Goal: Task Accomplishment & Management: Use online tool/utility

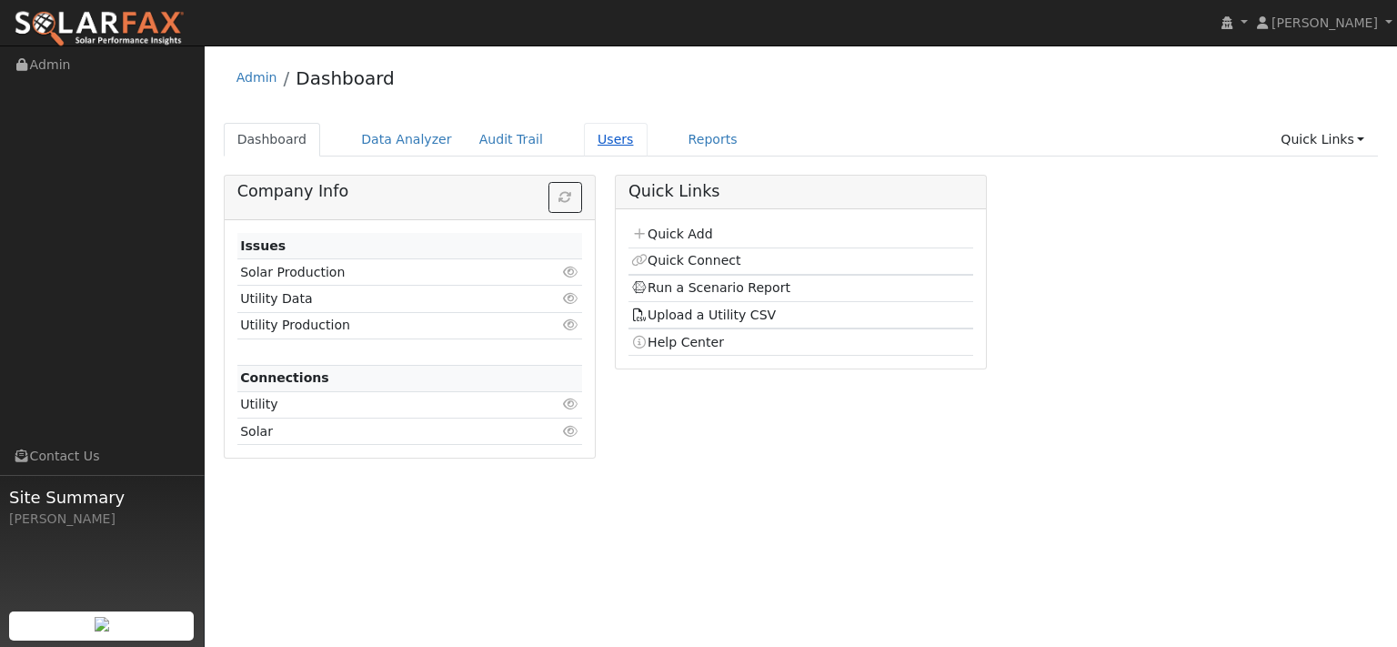
click at [647, 156] on link "Users" at bounding box center [616, 140] width 64 height 34
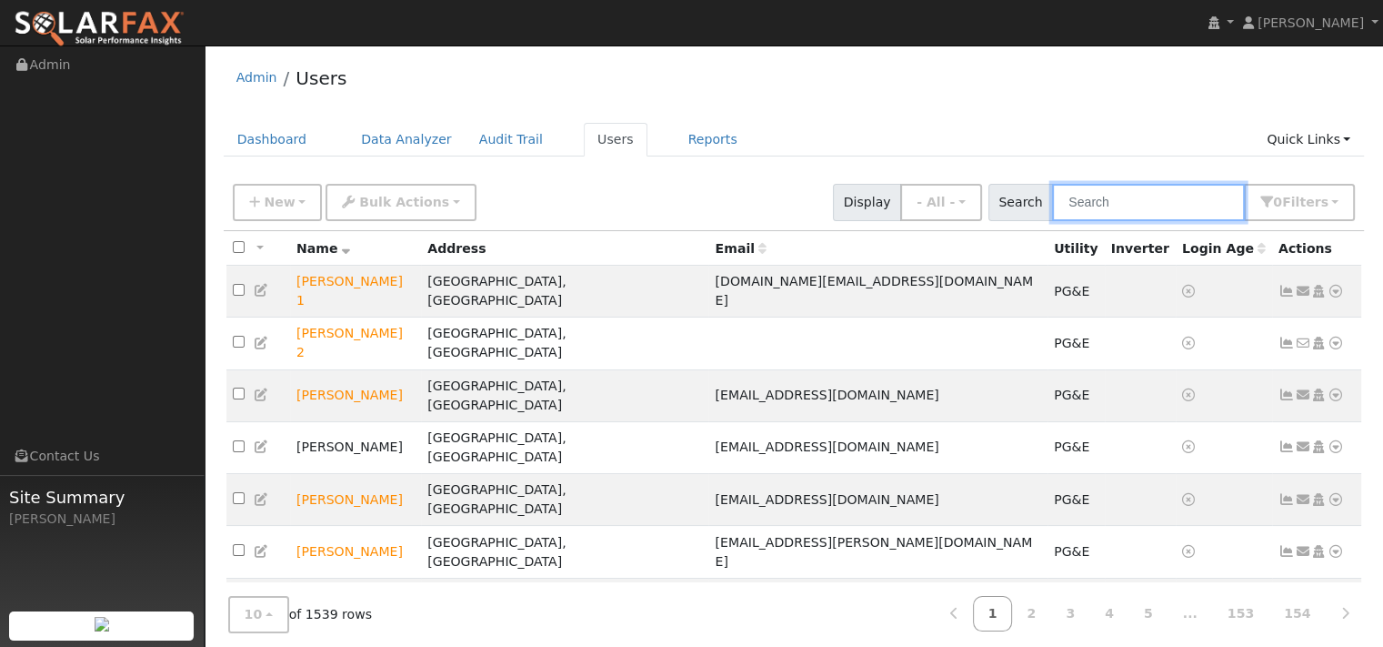
click at [1116, 221] on input "text" at bounding box center [1148, 202] width 193 height 37
paste input "Kevin Heist"
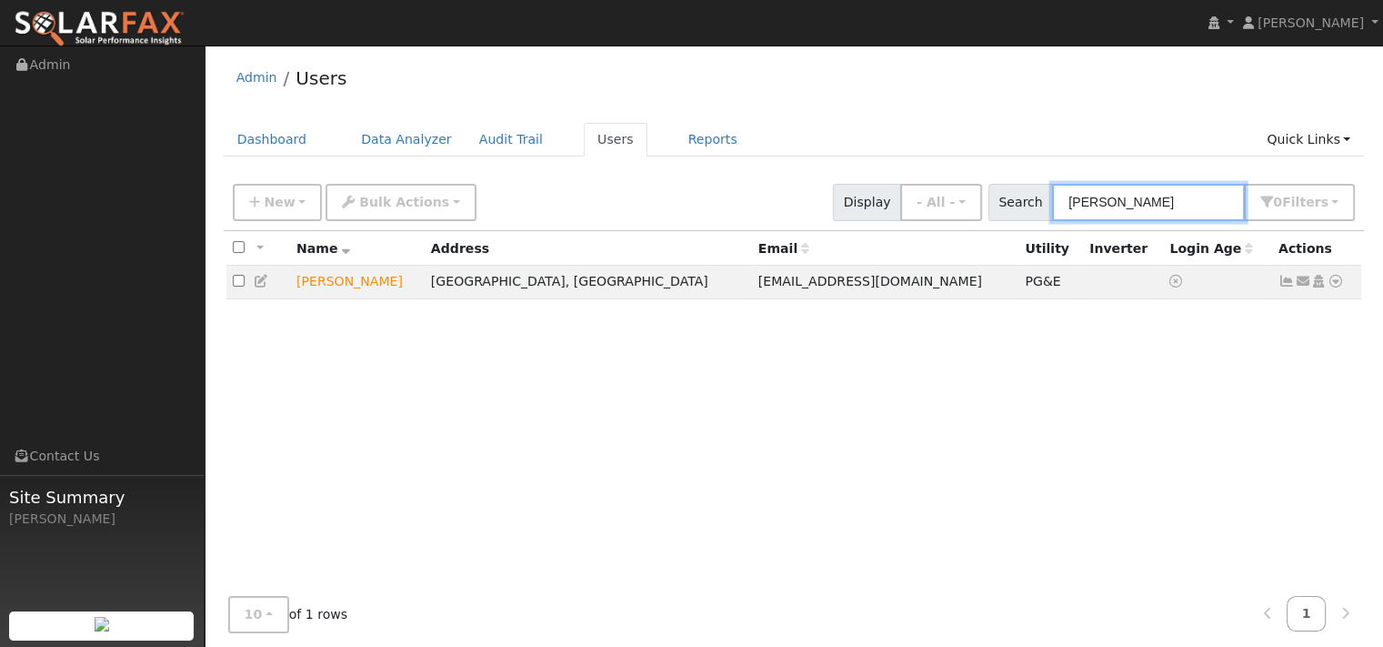
type input "Kevin Heist"
click at [908, 106] on div "Admin Users" at bounding box center [794, 82] width 1141 height 55
click at [1328, 287] on icon at bounding box center [1336, 281] width 16 height 13
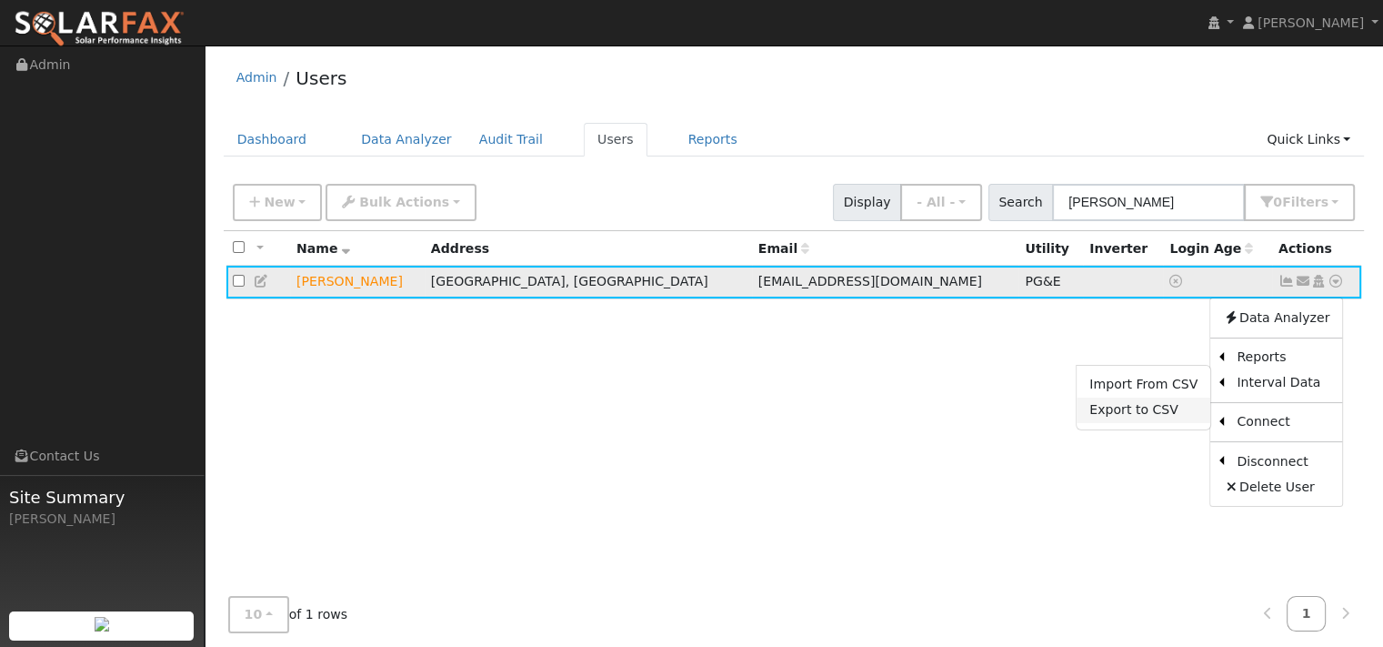
click at [1096, 423] on link "Export to CSV" at bounding box center [1144, 409] width 134 height 25
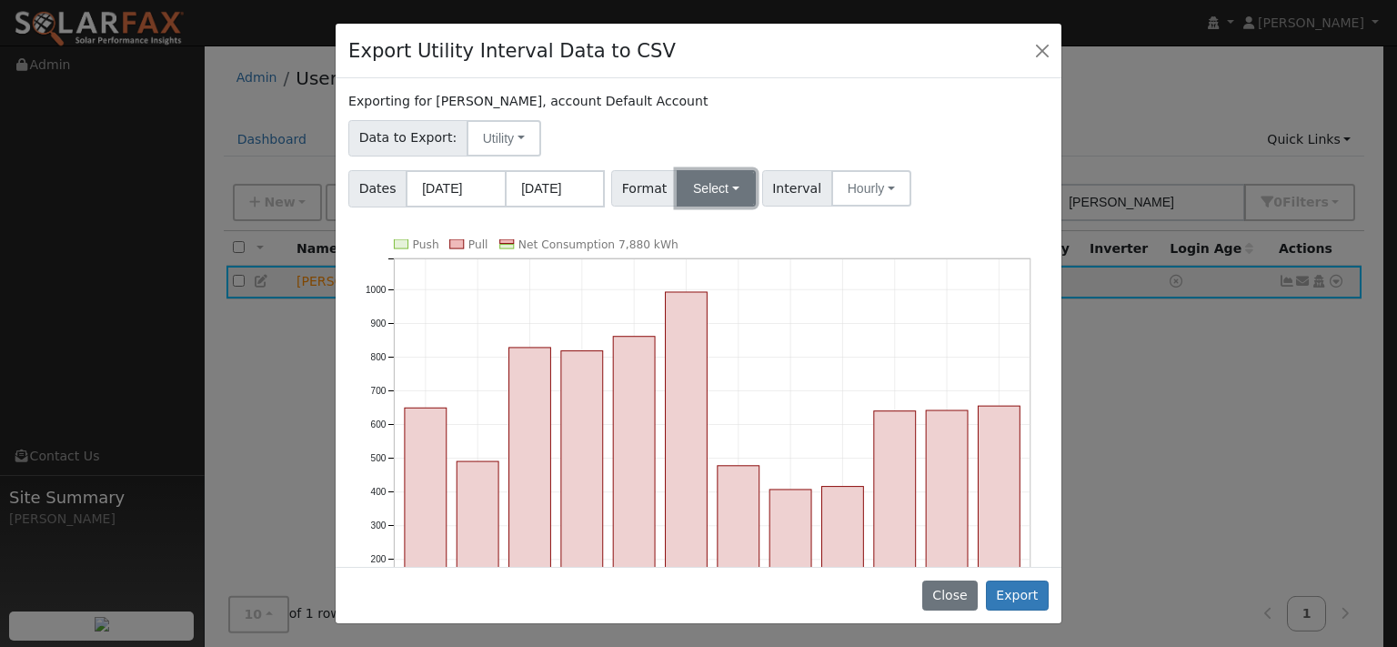
click at [718, 206] on button "Select" at bounding box center [716, 188] width 79 height 36
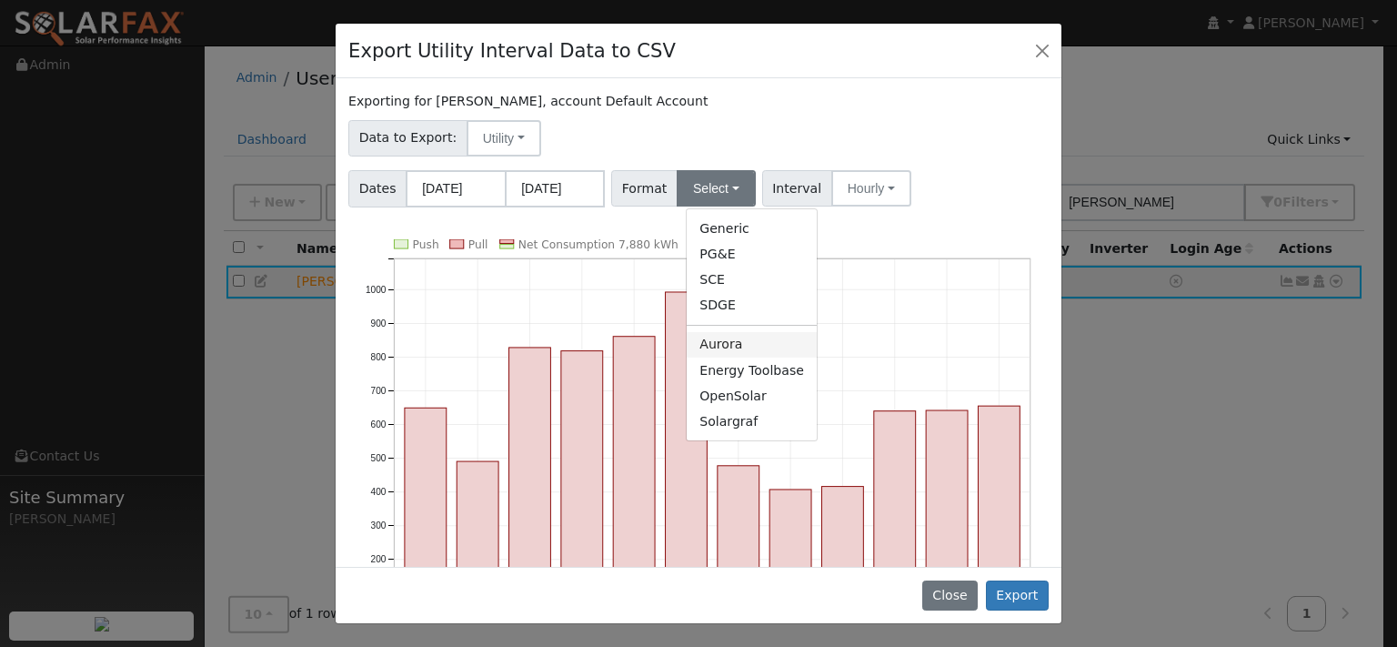
click at [748, 357] on link "Aurora" at bounding box center [752, 344] width 130 height 25
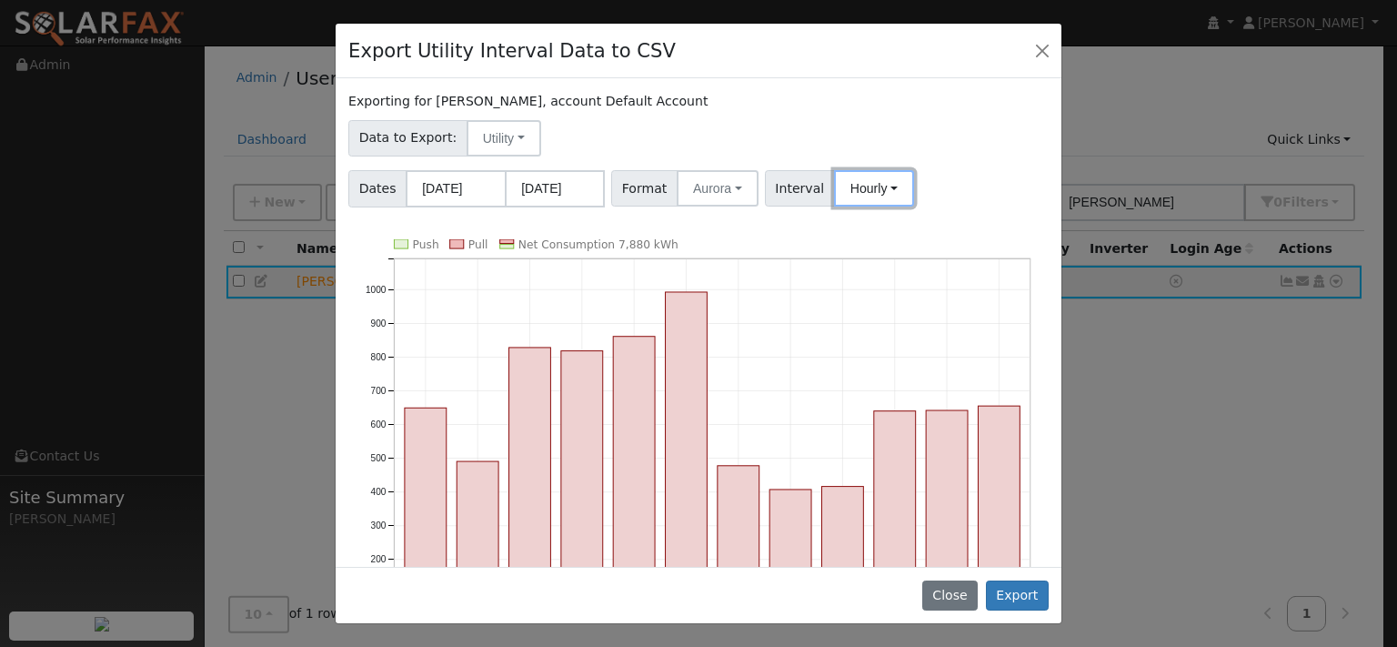
click at [914, 206] on button "Hourly" at bounding box center [874, 188] width 80 height 36
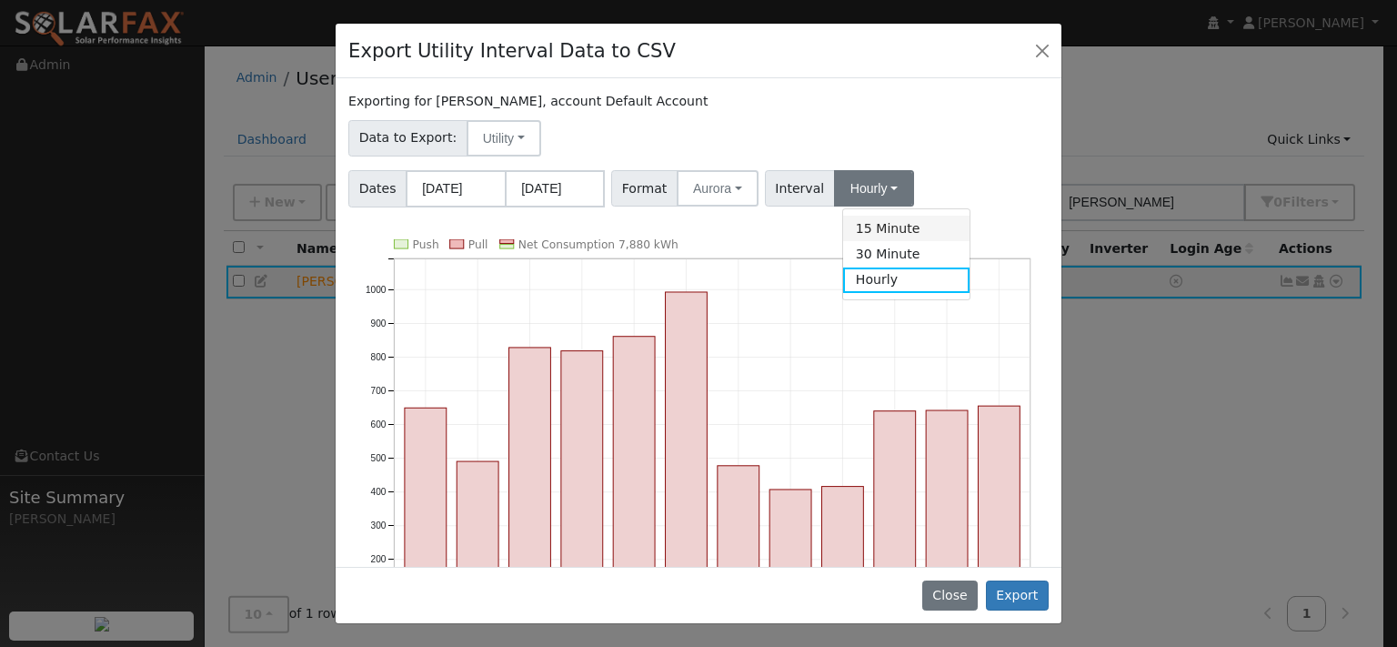
click at [918, 241] on link "15 Minute" at bounding box center [906, 228] width 126 height 25
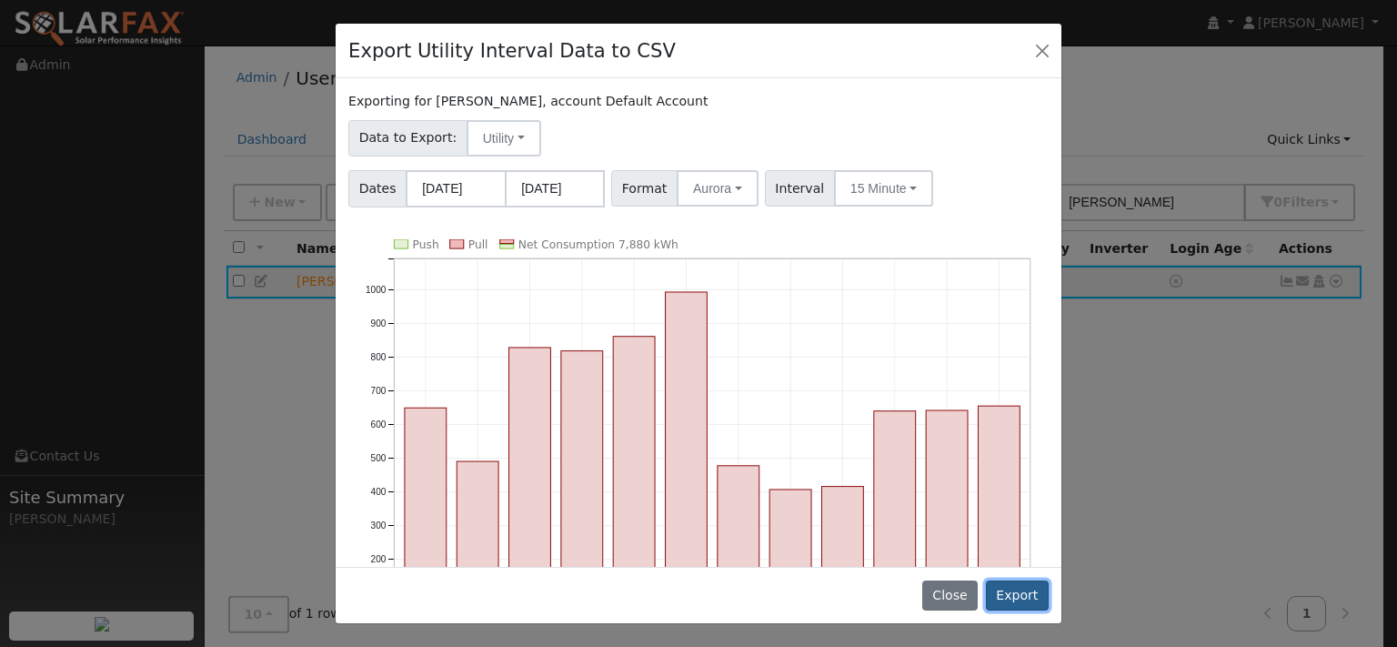
click at [1018, 585] on button "Export" at bounding box center [1017, 595] width 63 height 31
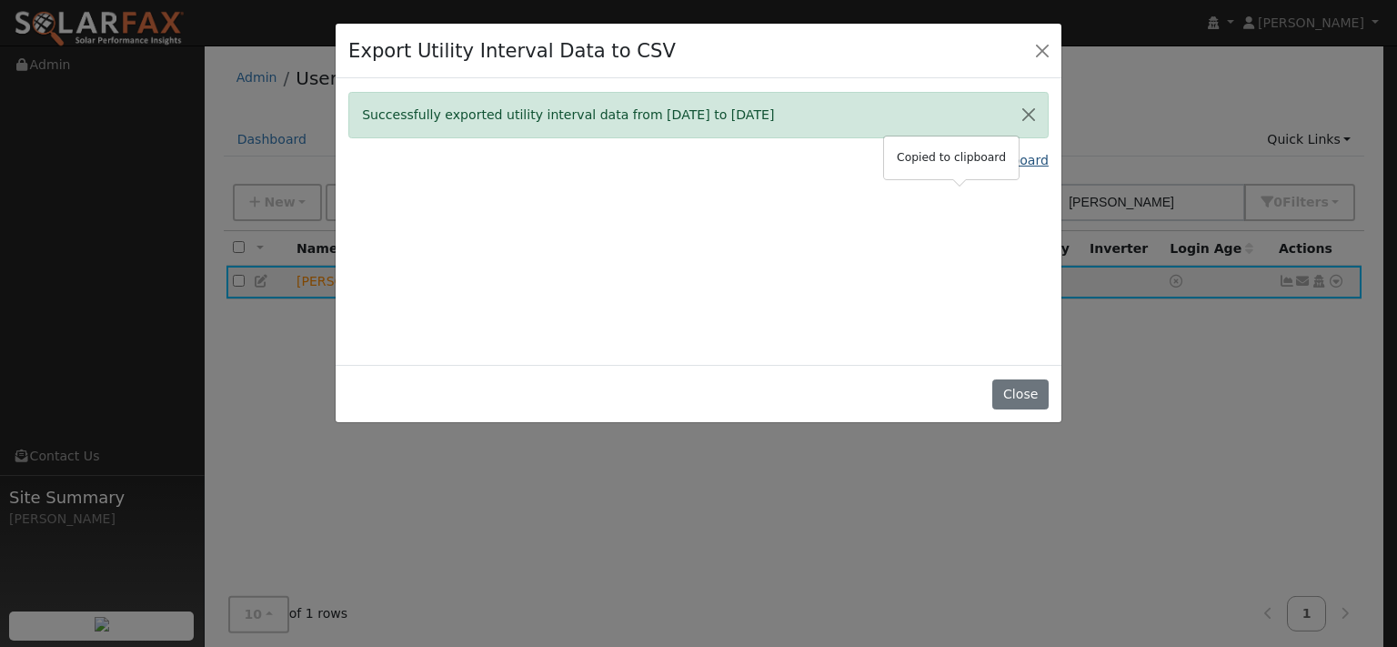
click at [924, 170] on link "Copy Data To Clipboard" at bounding box center [973, 160] width 150 height 19
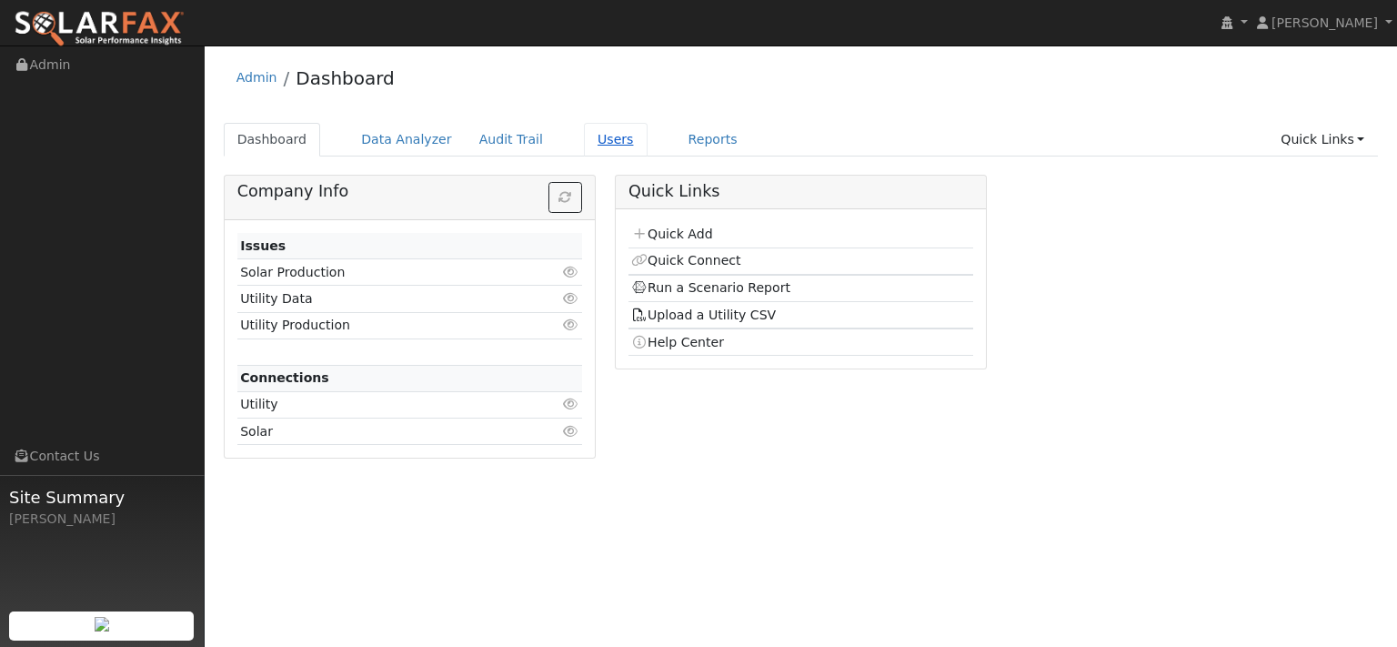
click at [647, 156] on link "Users" at bounding box center [616, 140] width 64 height 34
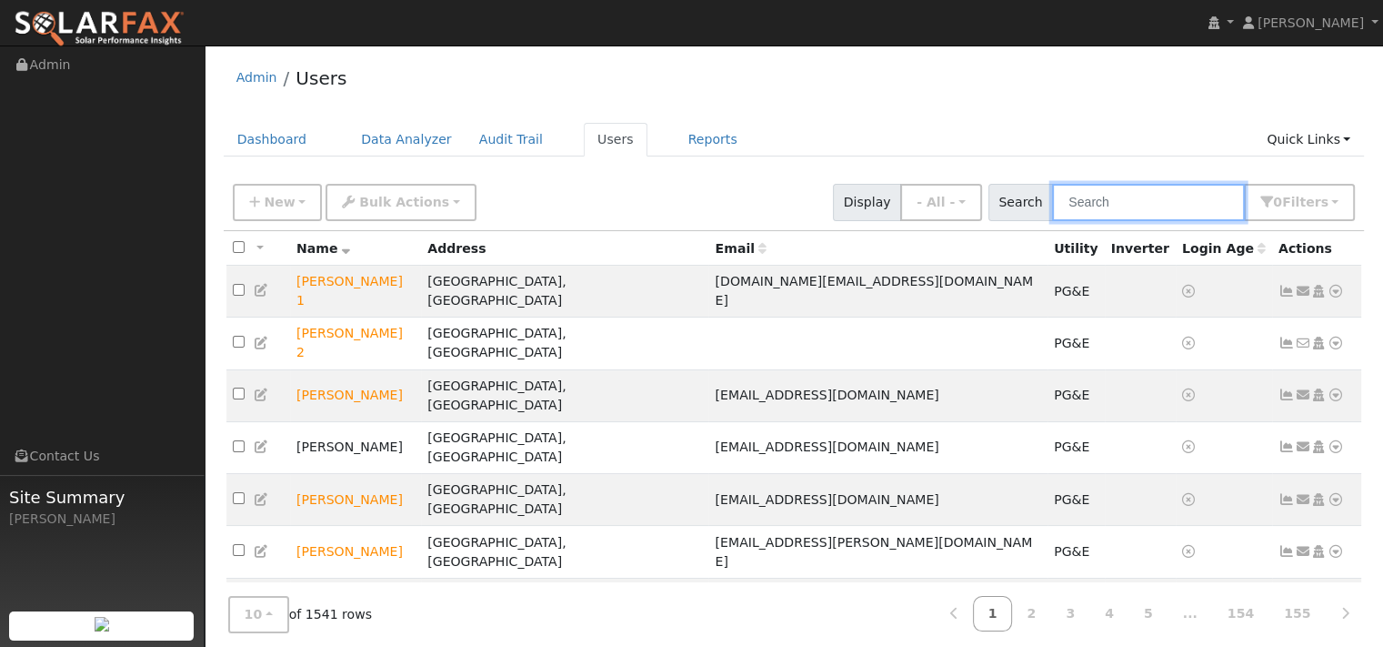
click at [1066, 221] on input "text" at bounding box center [1148, 202] width 193 height 37
paste input "Whitney Skillman"
type input "Whitney Skillman"
